Goal: Information Seeking & Learning: Learn about a topic

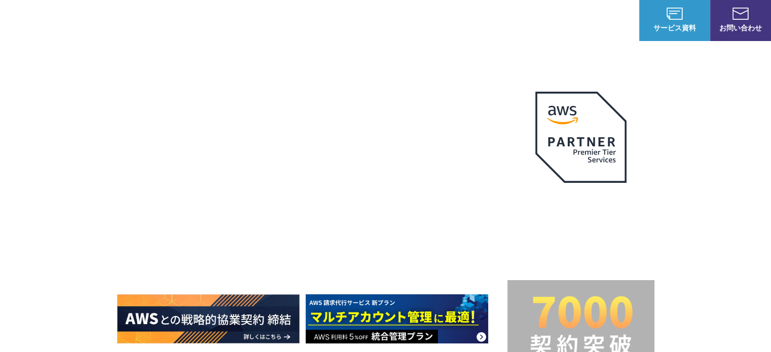
click at [164, 81] on div "Amazon Web Service（AWS） AWS請求代行サービス AWS Marketplace割引サービス AWS初心者向けパーソナルレクチャー 定額…" at bounding box center [301, 193] width 388 height 275
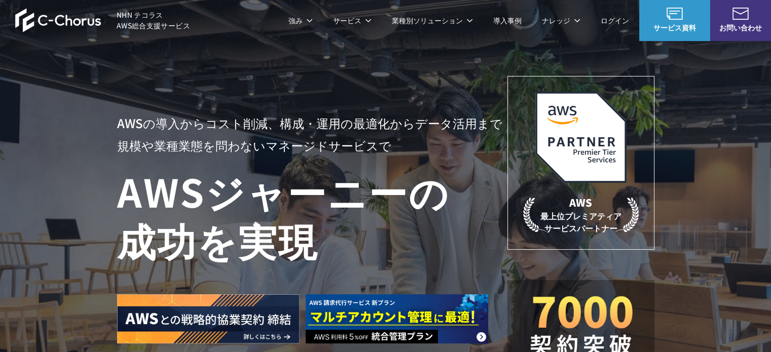
click at [157, 86] on link "AWS請求代行サービス" at bounding box center [160, 86] width 71 height 10
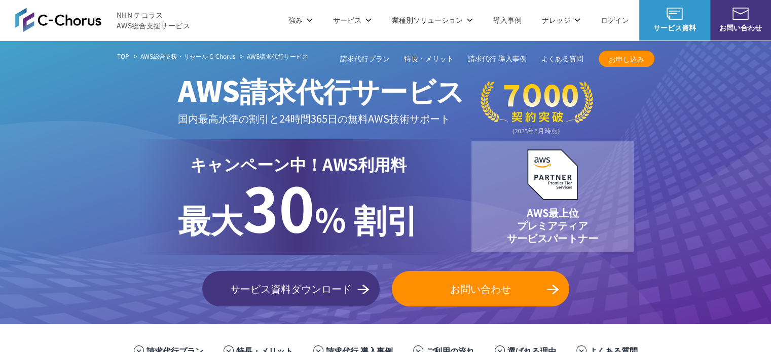
click at [377, 59] on link "請求代行プラン" at bounding box center [365, 59] width 50 height 11
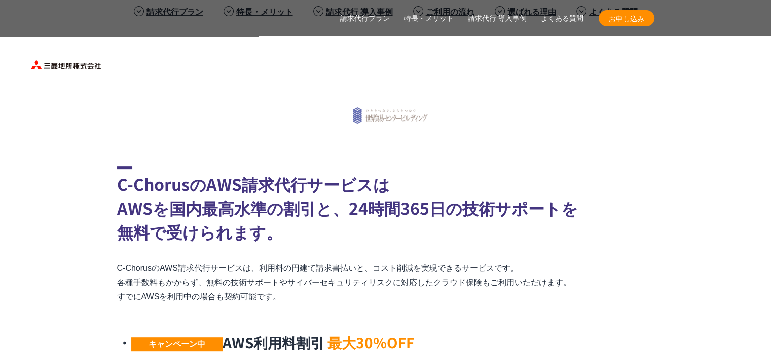
scroll to position [998, 0]
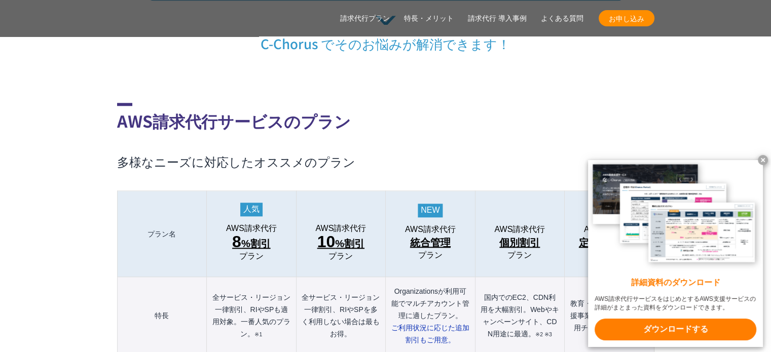
click at [760, 160] on x-t at bounding box center [763, 160] width 10 height 10
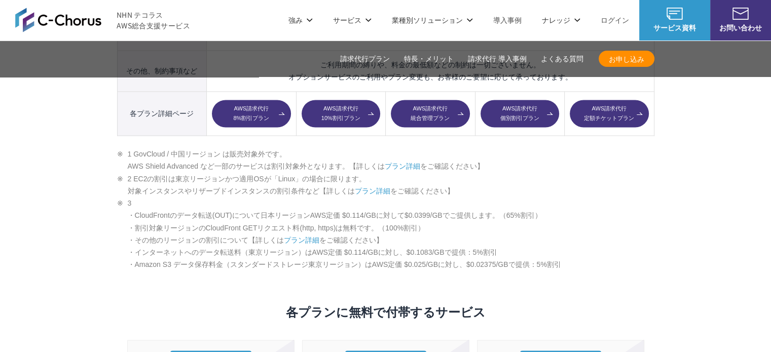
scroll to position [1629, 0]
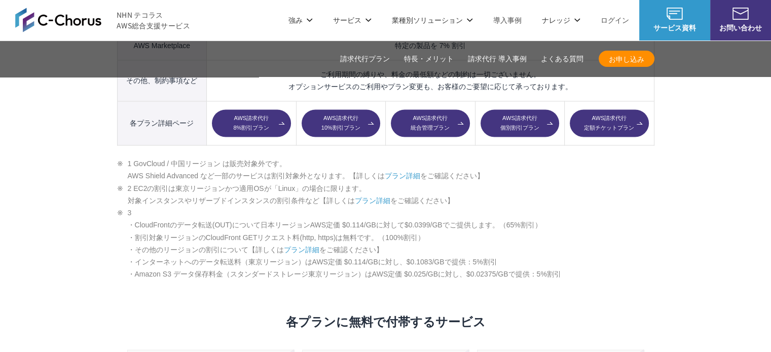
click at [493, 110] on link "AWS請求代行 個別割引プラン" at bounding box center [520, 123] width 79 height 27
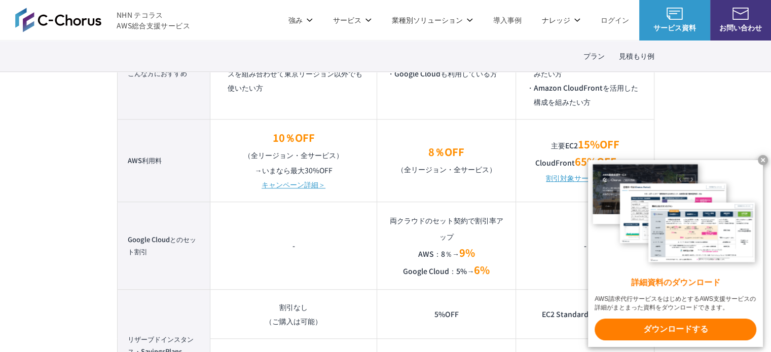
scroll to position [779, 0]
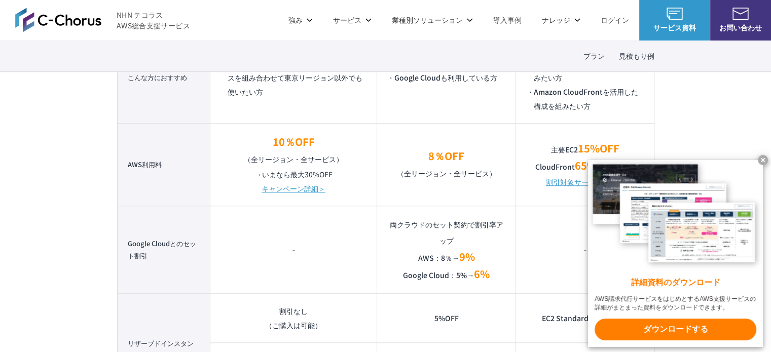
click at [763, 160] on x-t at bounding box center [763, 160] width 10 height 10
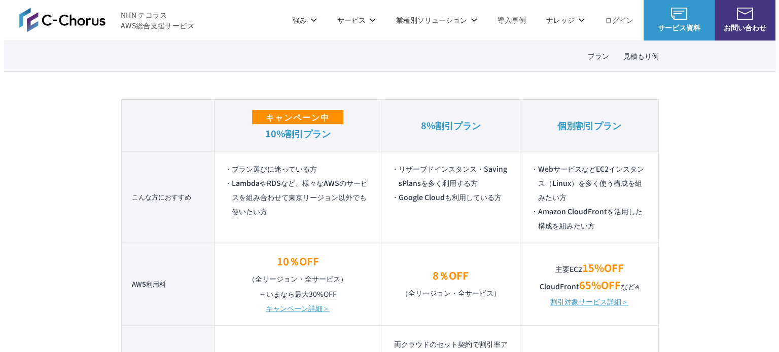
scroll to position [791, 0]
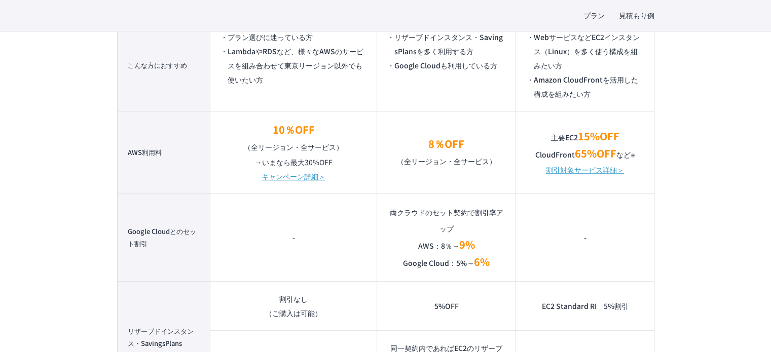
click at [592, 167] on link "割引対象サービス詳細＞" at bounding box center [585, 170] width 78 height 14
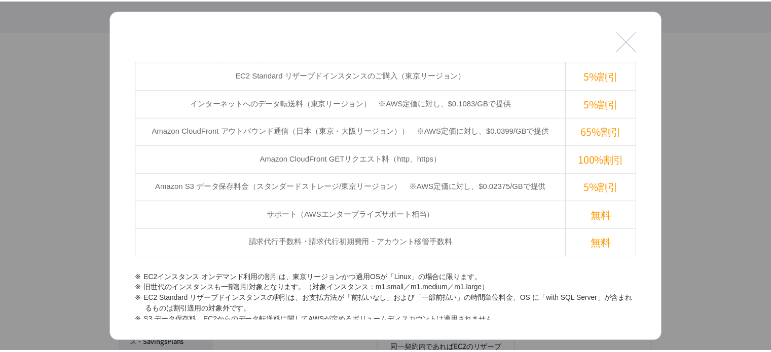
scroll to position [593, 0]
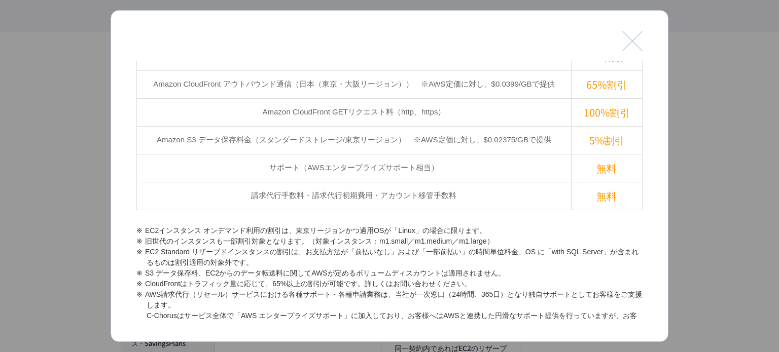
click at [633, 36] on button "閉じる" at bounding box center [632, 41] width 20 height 20
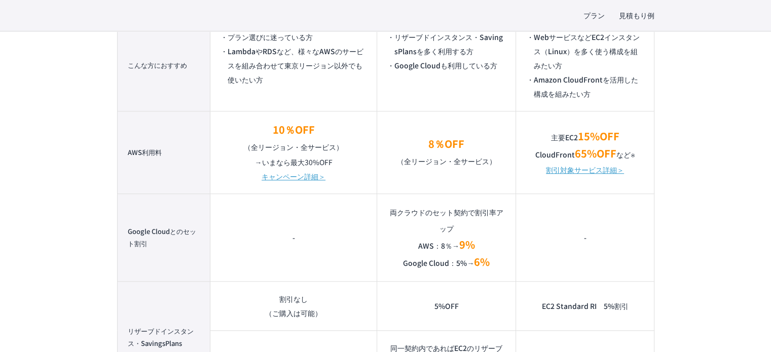
drag, startPoint x: 555, startPoint y: 166, endPoint x: 549, endPoint y: 172, distance: 9.3
drag, startPoint x: 549, startPoint y: 172, endPoint x: 524, endPoint y: 174, distance: 24.4
click at [524, 174] on td "主要EC2 15%OFF CloudFront 65%OFF など ※ 割引対象サービス詳細＞" at bounding box center [585, 152] width 138 height 83
drag, startPoint x: 563, startPoint y: 174, endPoint x: 554, endPoint y: 171, distance: 9.6
click at [554, 171] on link "割引対象サービス詳細＞" at bounding box center [585, 170] width 78 height 14
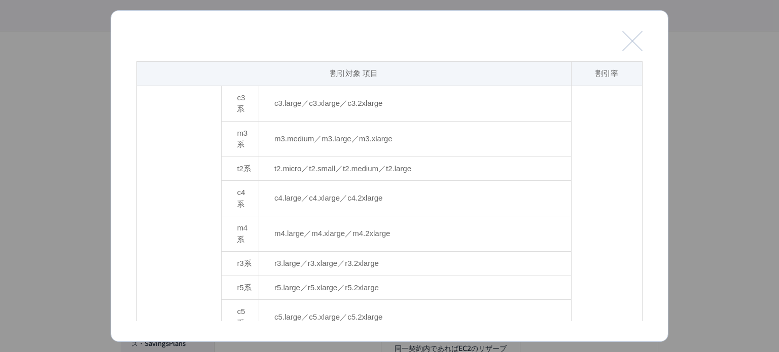
click at [639, 37] on button "閉じる" at bounding box center [632, 41] width 20 height 20
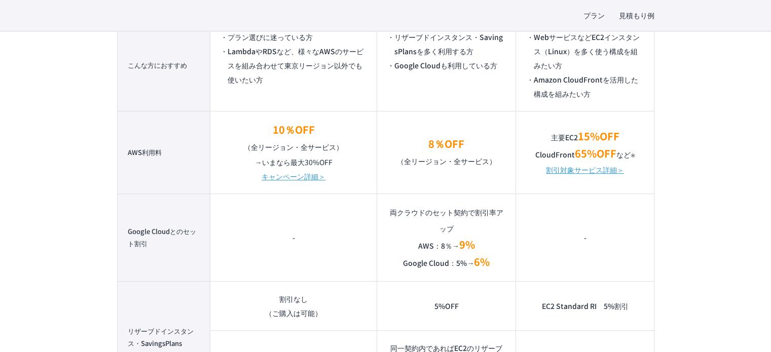
drag, startPoint x: 560, startPoint y: 168, endPoint x: 526, endPoint y: 195, distance: 43.3
click at [526, 195] on td "-" at bounding box center [585, 238] width 138 height 88
click at [573, 168] on link "割引対象サービス詳細＞" at bounding box center [585, 170] width 78 height 14
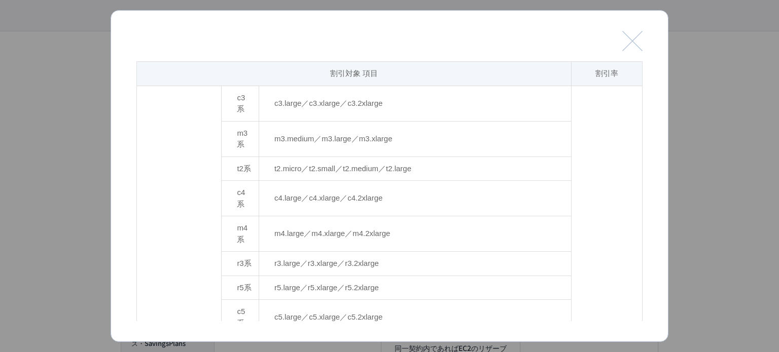
drag, startPoint x: 466, startPoint y: 117, endPoint x: 402, endPoint y: 59, distance: 86.2
click at [402, 59] on div "閉じる" at bounding box center [389, 46] width 506 height 30
click at [402, 57] on div "閉じる" at bounding box center [389, 46] width 506 height 30
click at [620, 43] on div "閉じる" at bounding box center [389, 46] width 506 height 30
click at [642, 46] on button "閉じる" at bounding box center [632, 41] width 20 height 20
